Goal: Transaction & Acquisition: Purchase product/service

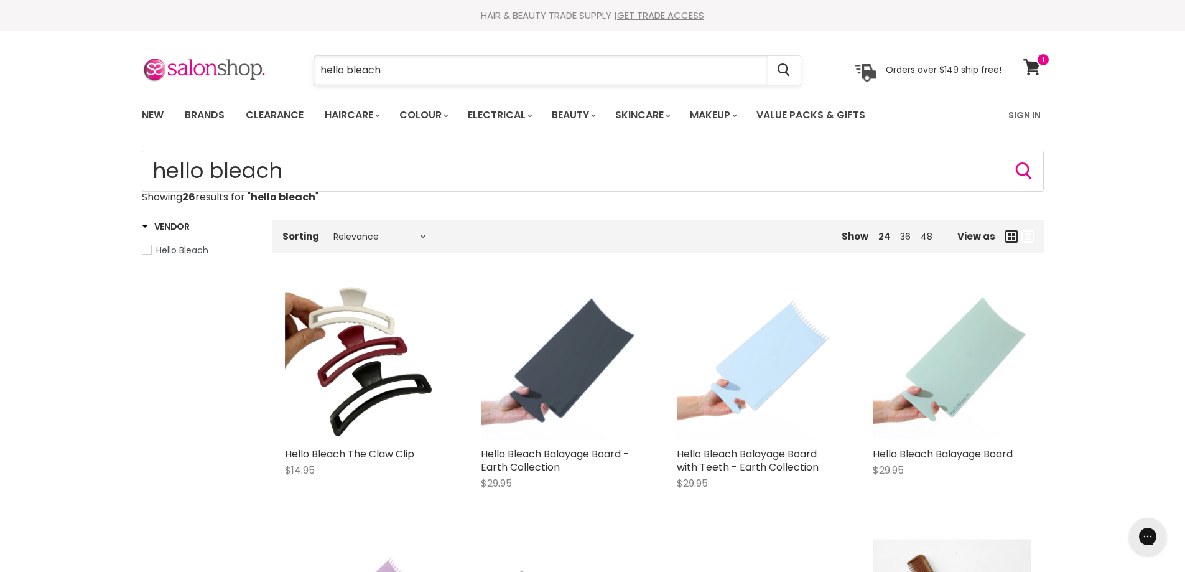
click at [395, 63] on input "hello bleach" at bounding box center [541, 70] width 454 height 29
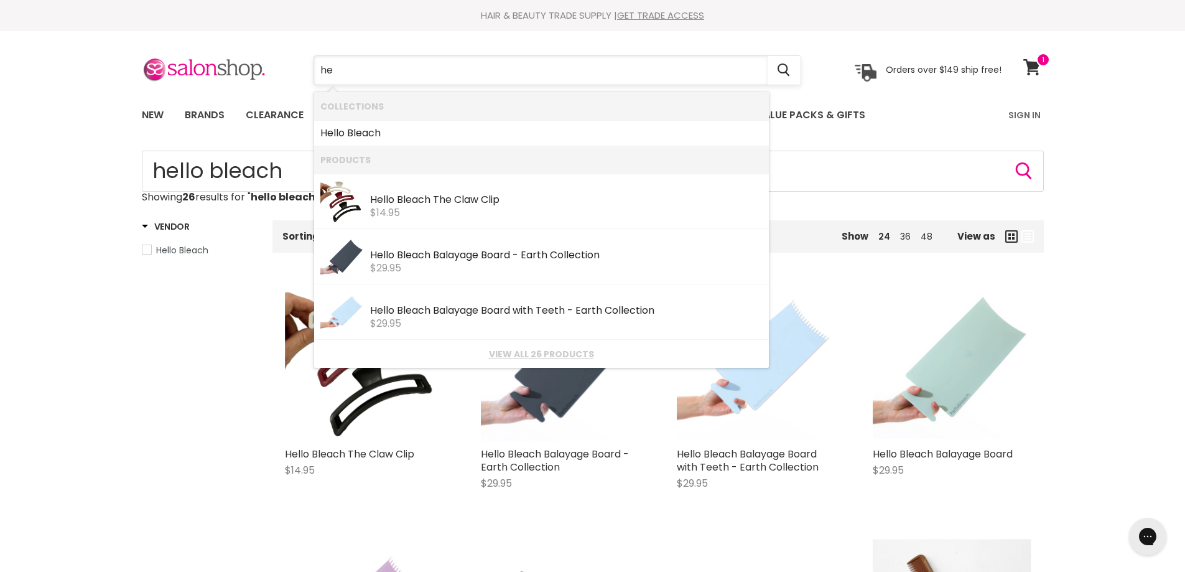
type input "h"
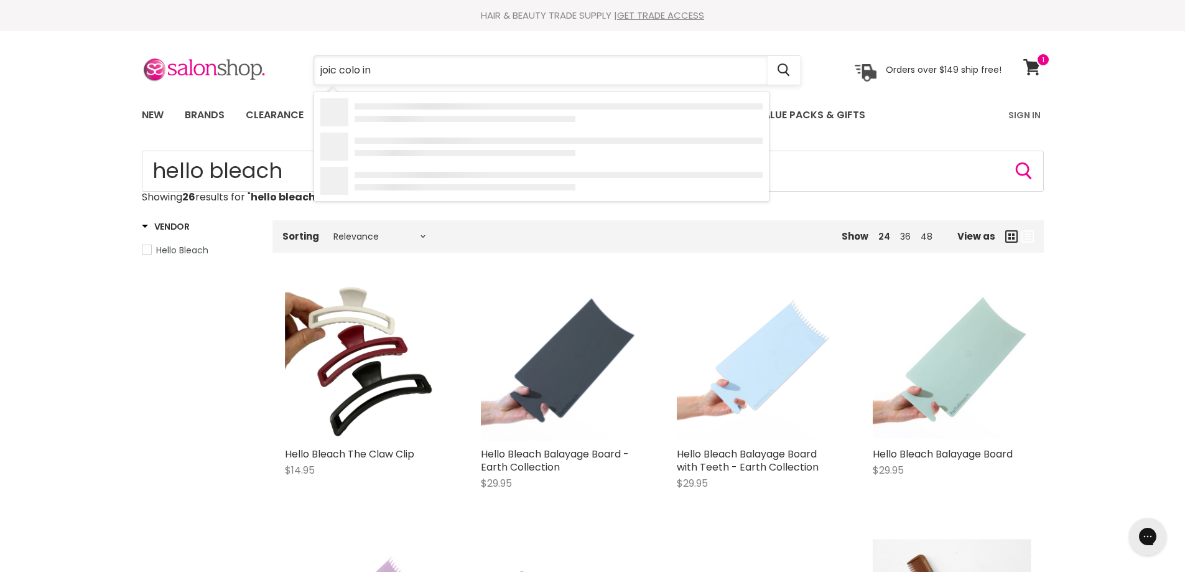
type input "joic colo int"
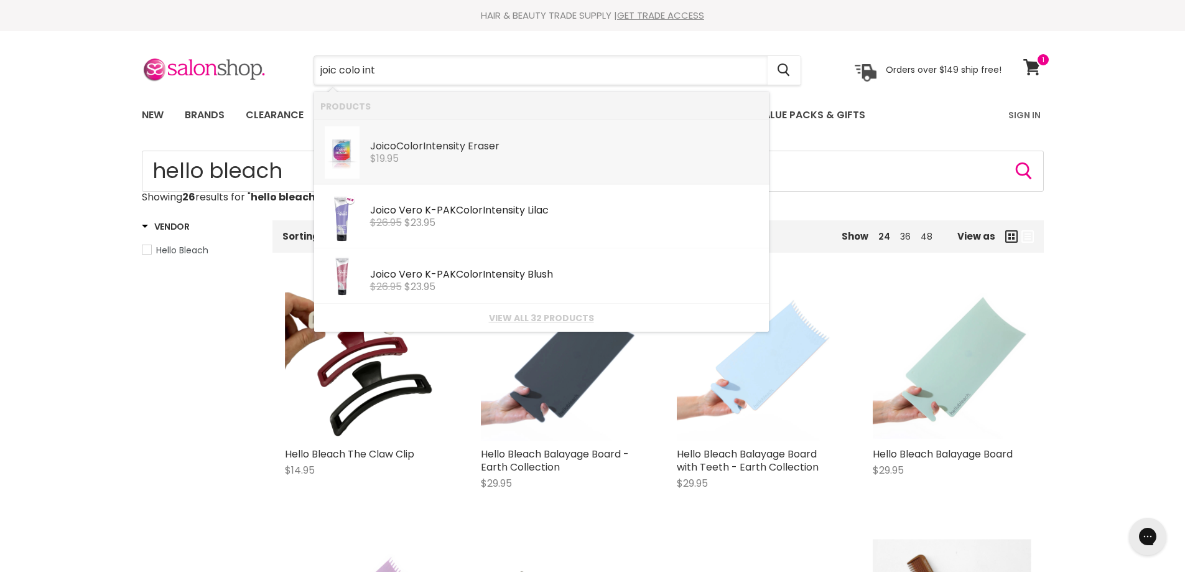
click at [434, 159] on div "$19.95" at bounding box center [566, 158] width 393 height 11
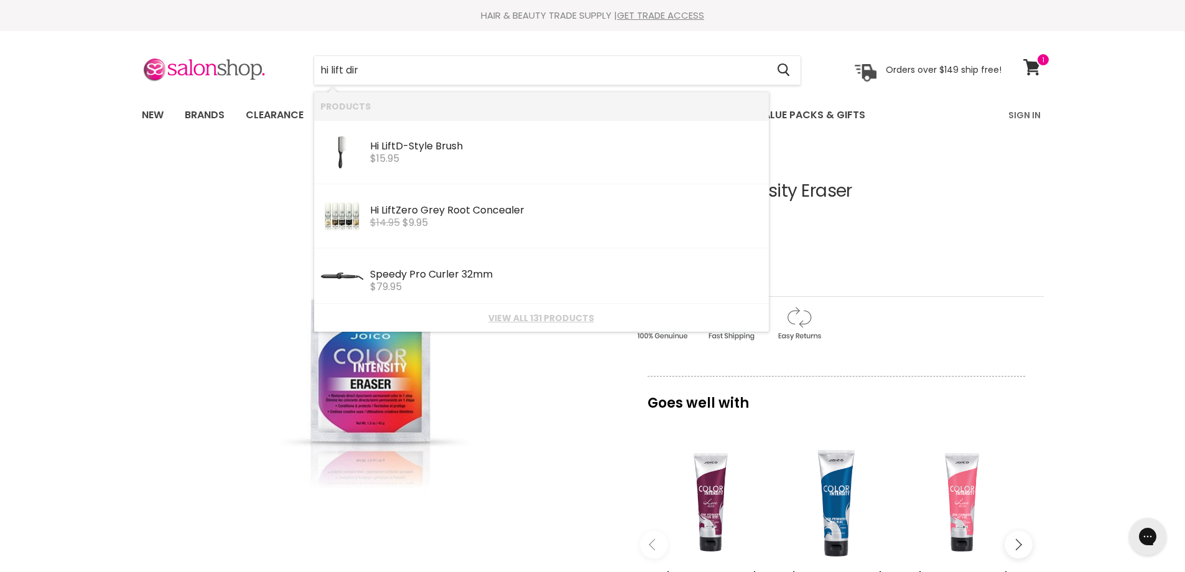
type input "hi lift dire"
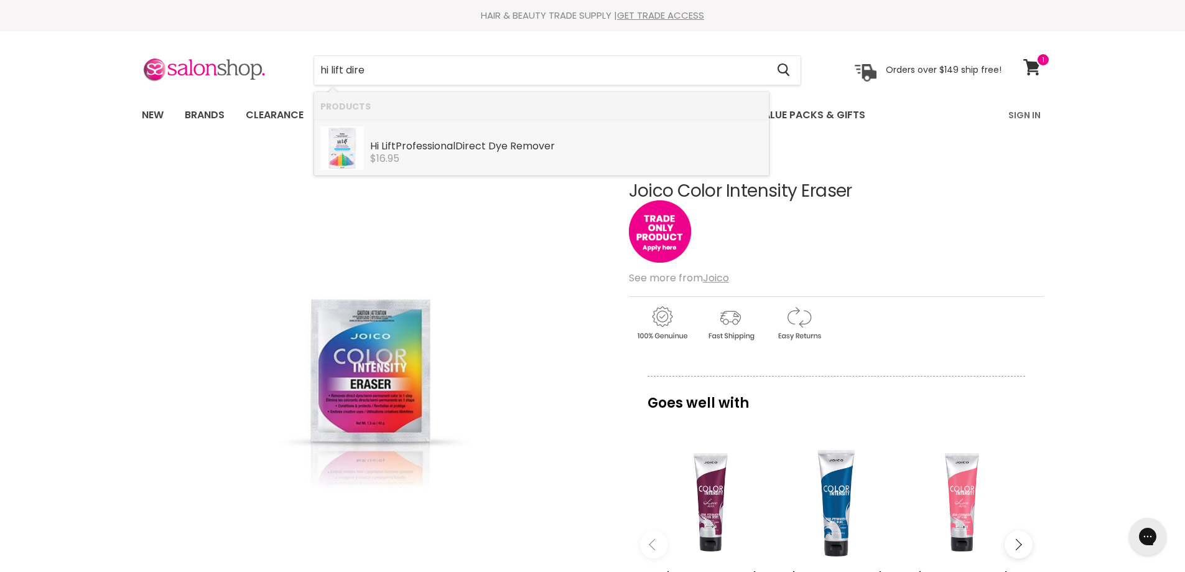
click at [411, 160] on div "$16.95" at bounding box center [566, 158] width 393 height 11
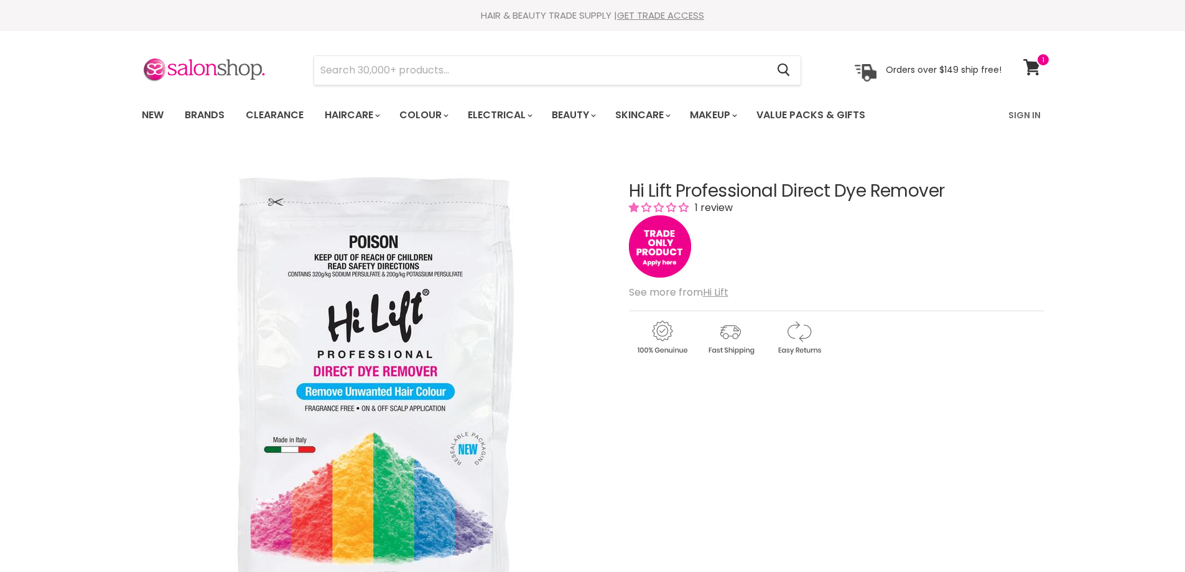
click at [314, 33] on section "Menu Cancel" at bounding box center [592, 64] width 933 height 66
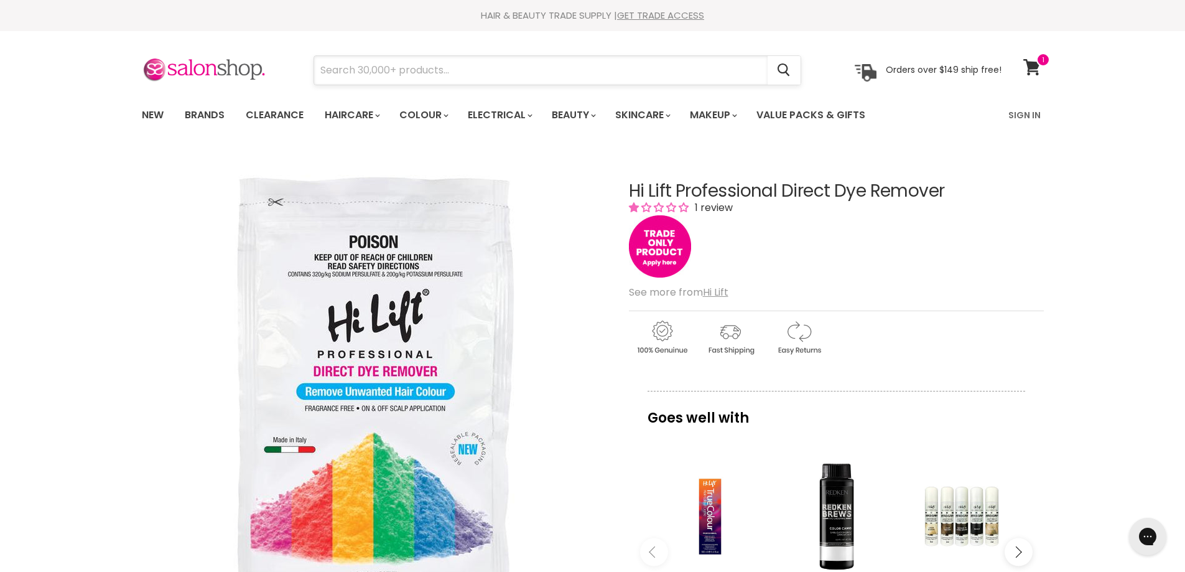
click at [377, 78] on input "Search" at bounding box center [541, 70] width 454 height 29
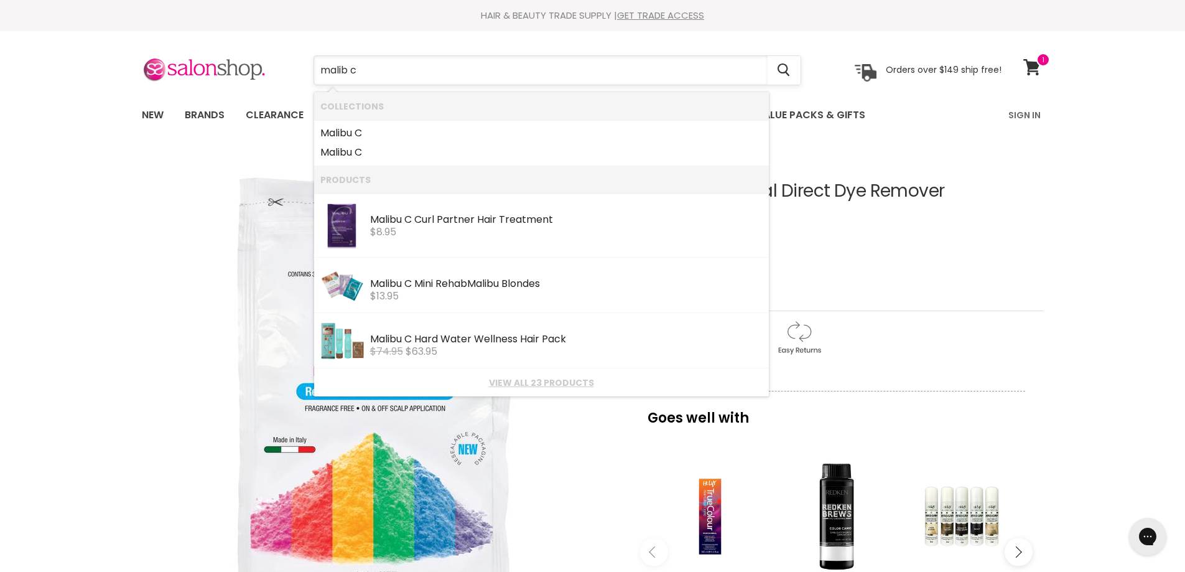
type input "malib c"
click at [548, 382] on link "View all 23 products" at bounding box center [541, 383] width 442 height 10
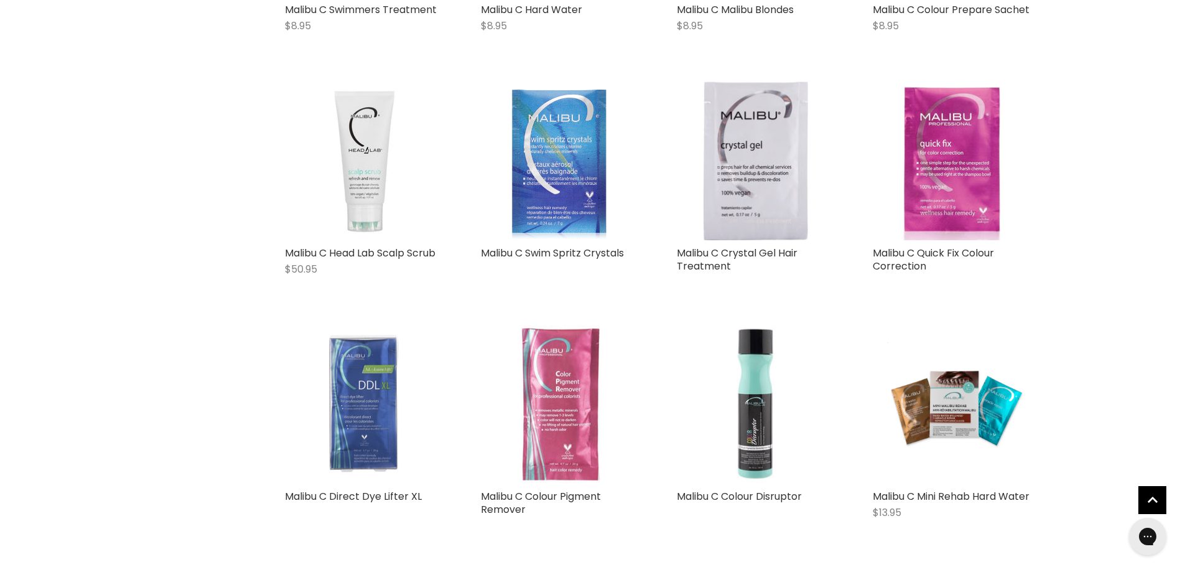
scroll to position [996, 0]
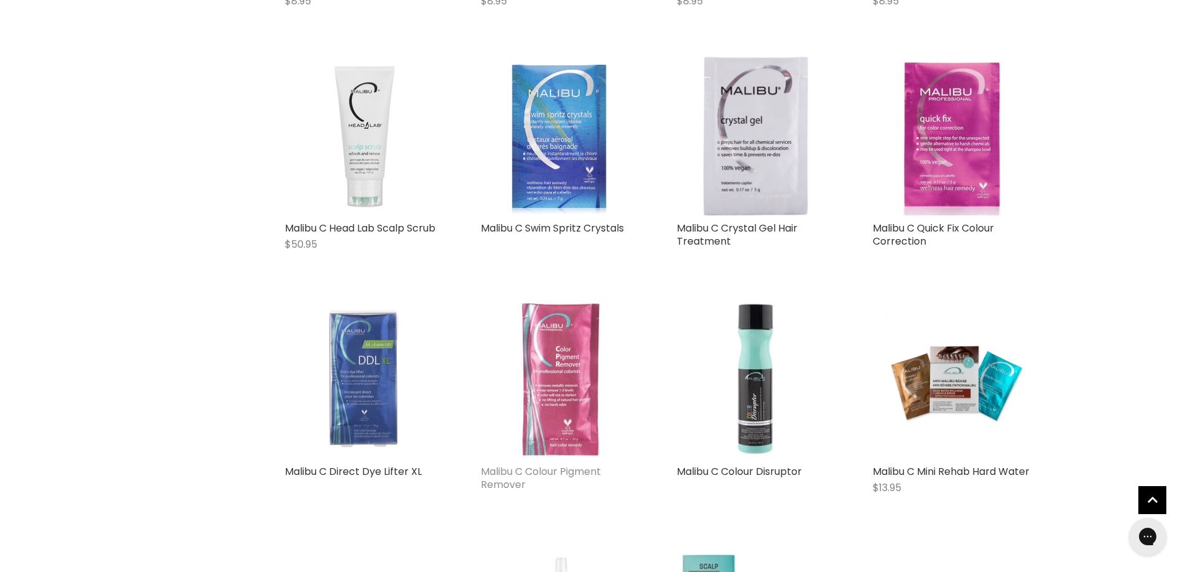
click at [541, 472] on link "Malibu C Colour Pigment Remover" at bounding box center [541, 477] width 120 height 27
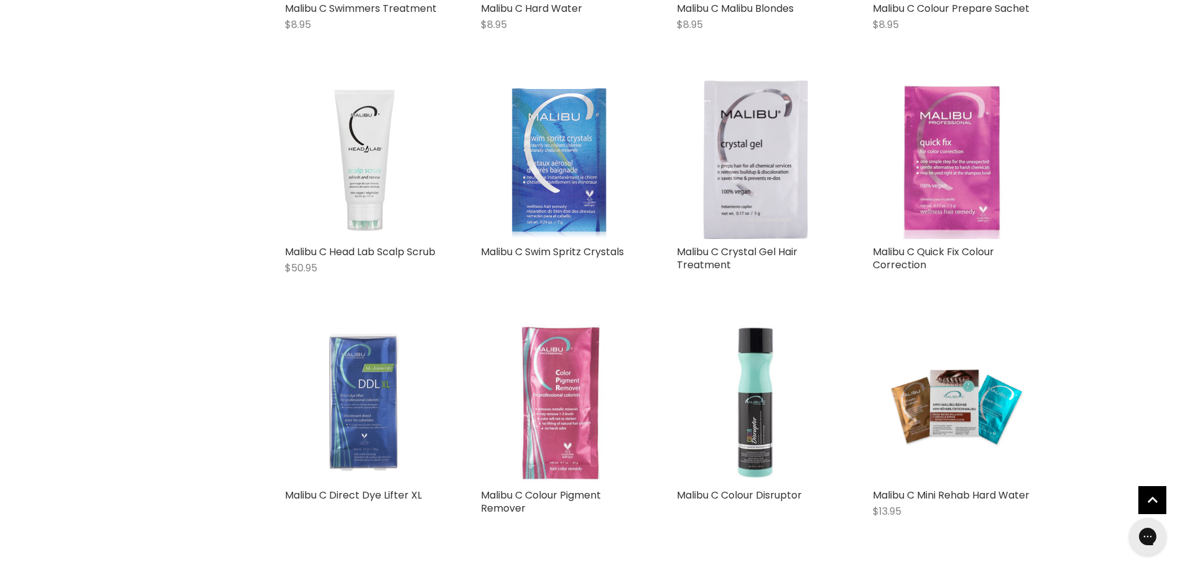
click at [944, 215] on img "Main content" at bounding box center [952, 159] width 159 height 159
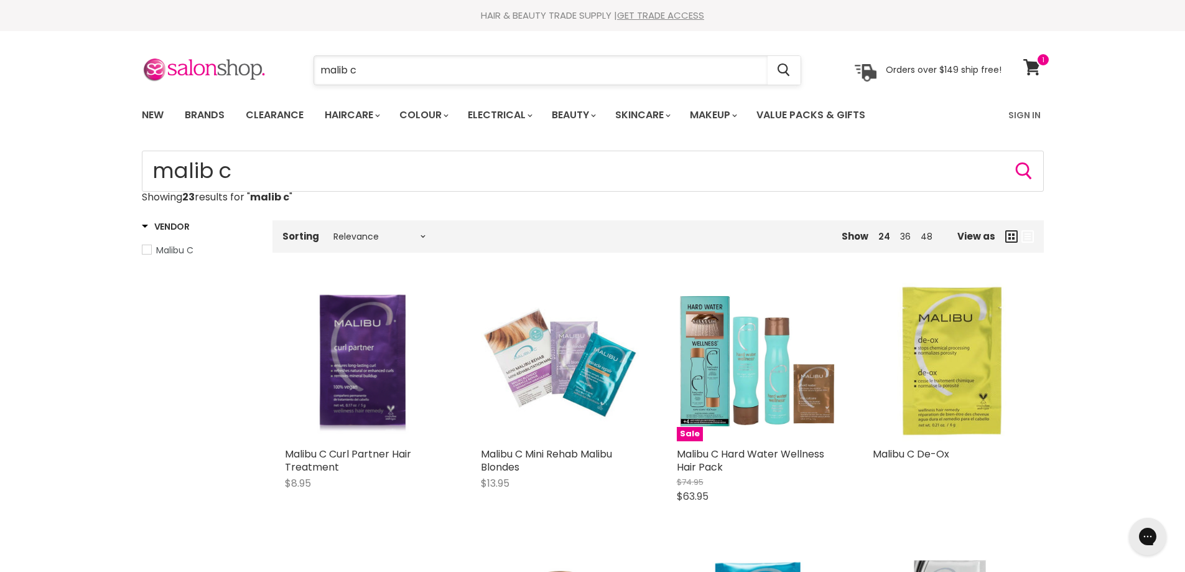
click at [371, 63] on input "malib c" at bounding box center [541, 70] width 454 height 29
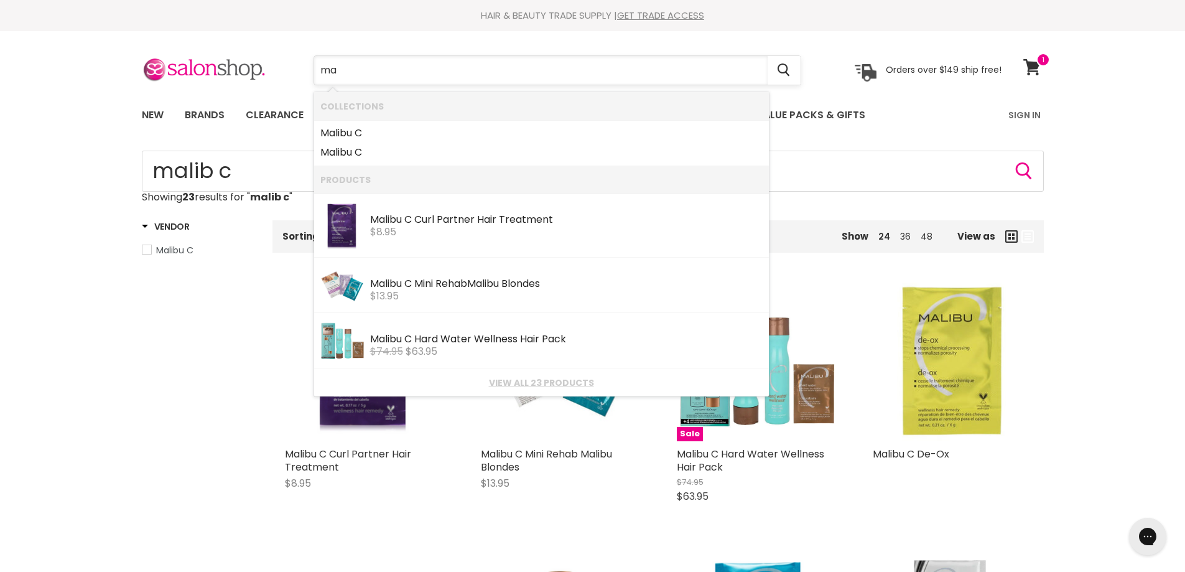
type input "m"
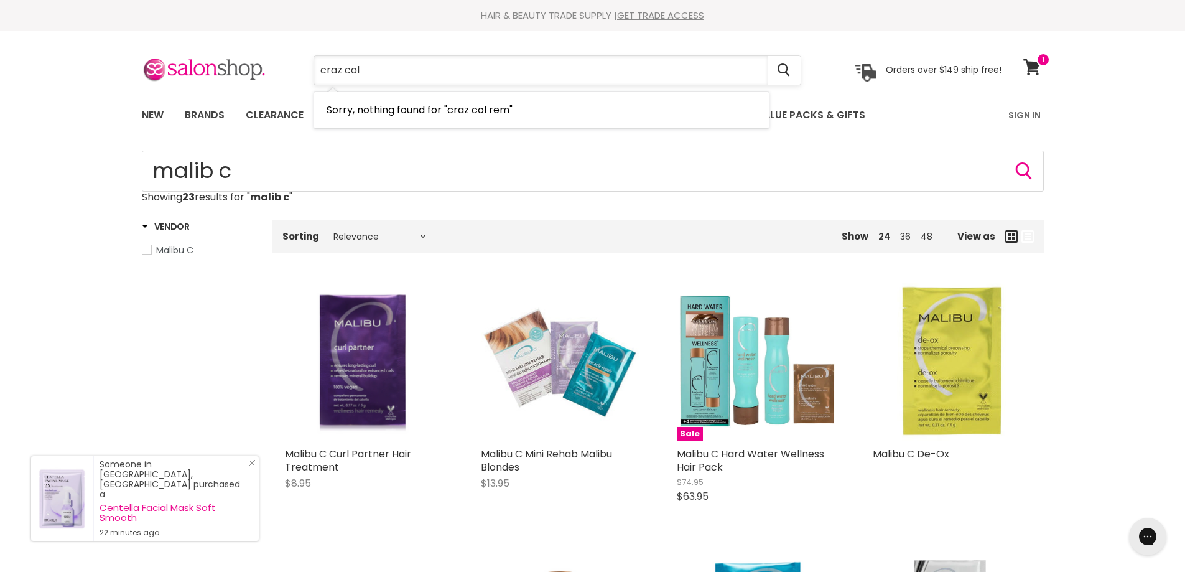
type input "craz col"
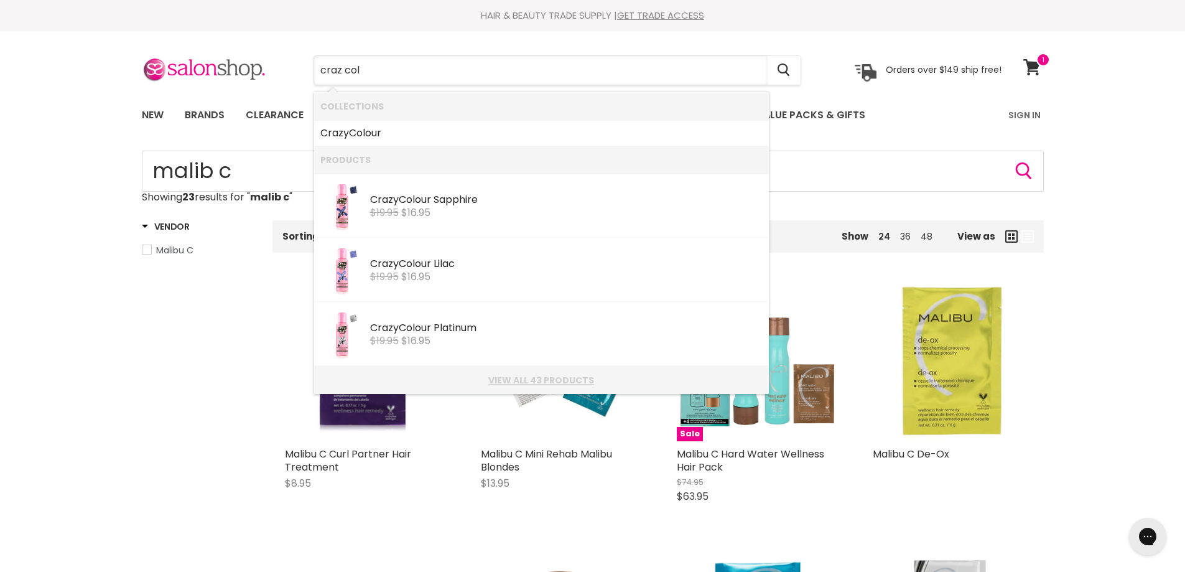
click at [555, 377] on link "View all 43 products" at bounding box center [541, 380] width 442 height 10
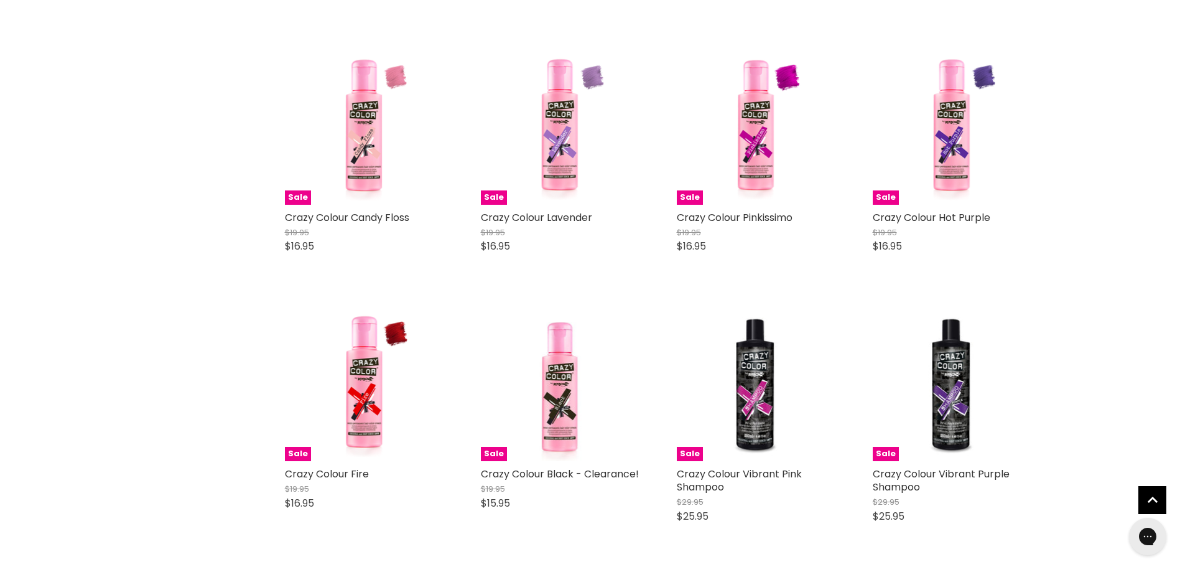
scroll to position [2053, 0]
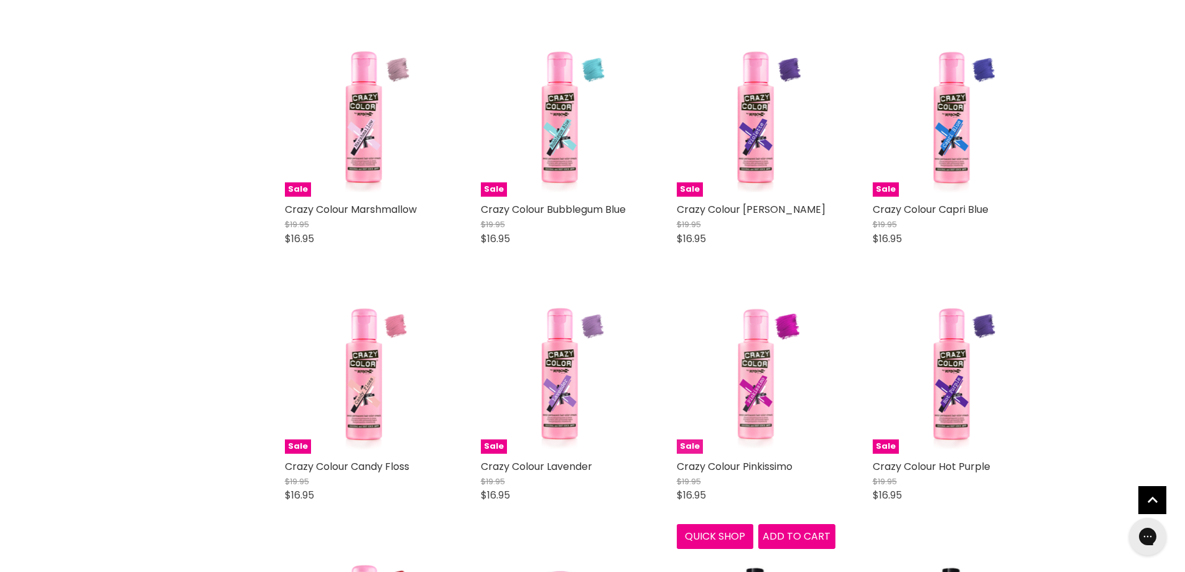
click at [754, 376] on img "Main content" at bounding box center [756, 374] width 106 height 159
